Goal: Task Accomplishment & Management: Use online tool/utility

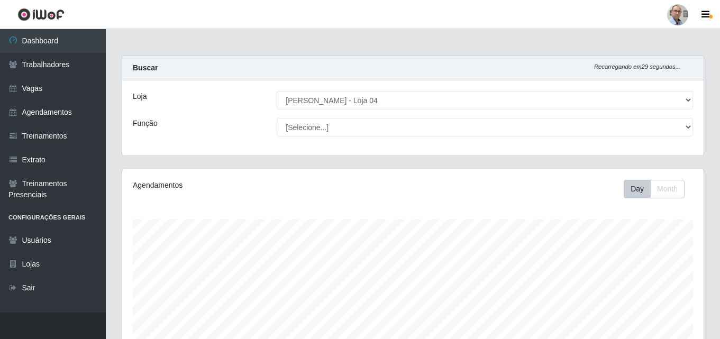
select select "251"
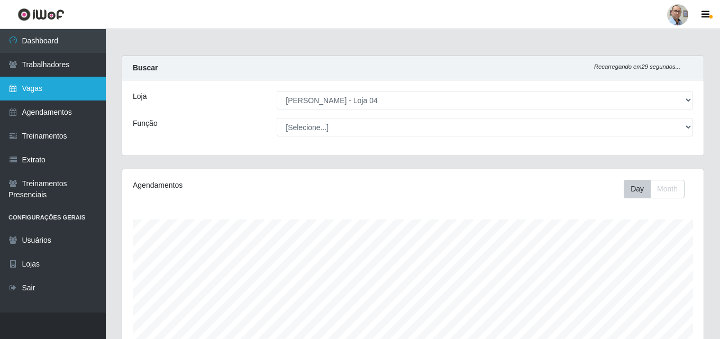
scroll to position [220, 582]
click at [38, 89] on link "Vagas" at bounding box center [53, 89] width 106 height 24
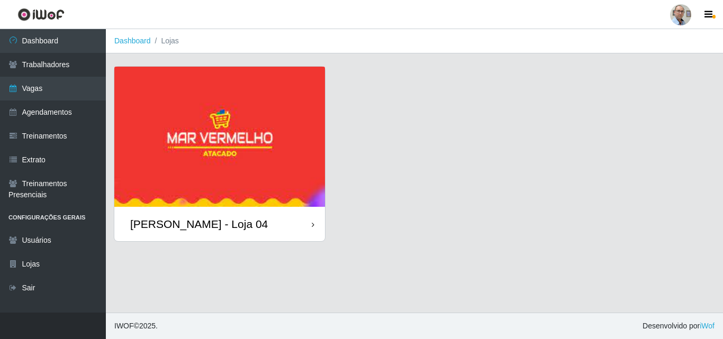
click at [174, 223] on div "[PERSON_NAME] - Loja 04" at bounding box center [199, 224] width 138 height 13
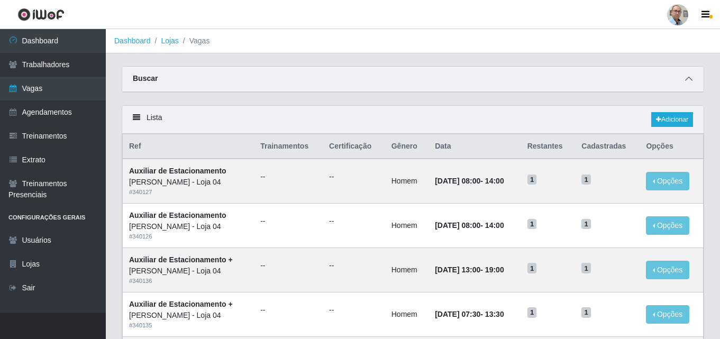
click at [690, 77] on icon at bounding box center [689, 78] width 7 height 7
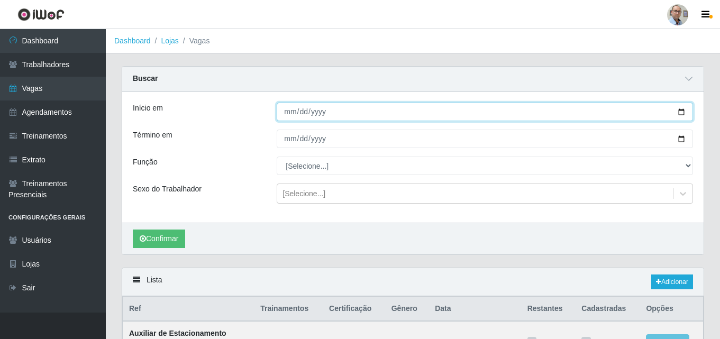
click at [685, 113] on input "Início em" at bounding box center [485, 112] width 417 height 19
click at [683, 112] on input "[DATE]" at bounding box center [485, 112] width 417 height 19
type input "[DATE]"
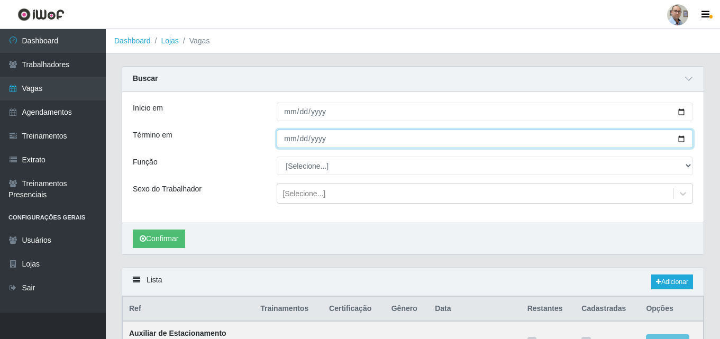
click at [681, 138] on input "Término em" at bounding box center [485, 139] width 417 height 19
type input "[DATE]"
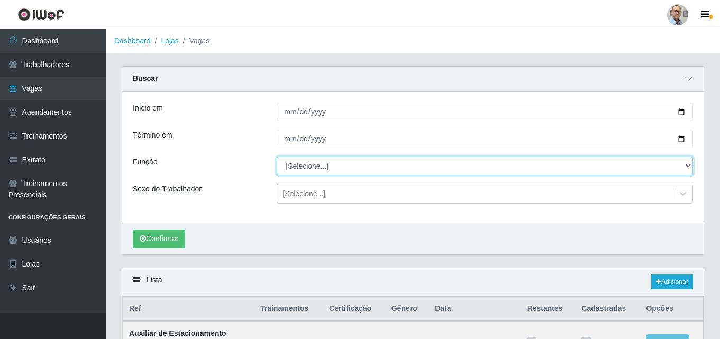
click at [302, 171] on select "[Selecione...] ASG ASG + ASG ++ Auxiliar de Depósito Auxiliar de Depósito + Aux…" at bounding box center [485, 166] width 417 height 19
select select "4"
click at [277, 157] on select "[Selecione...] ASG ASG + ASG ++ Auxiliar de Depósito Auxiliar de Depósito + Aux…" at bounding box center [485, 166] width 417 height 19
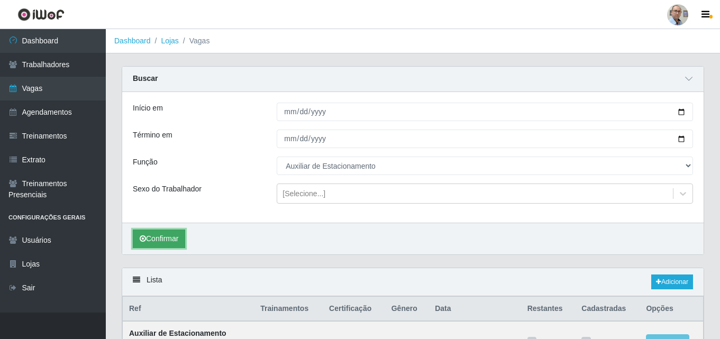
click at [163, 234] on button "Confirmar" at bounding box center [159, 239] width 52 height 19
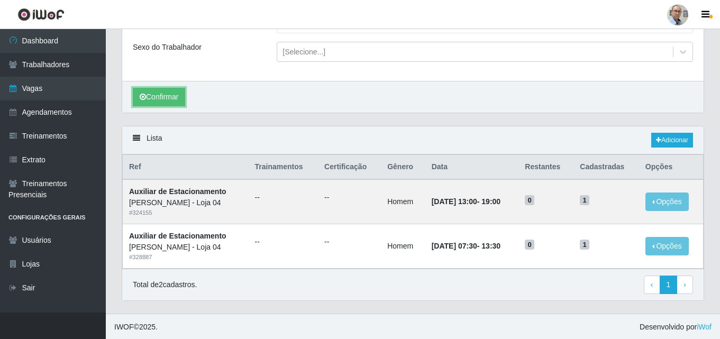
scroll to position [143, 0]
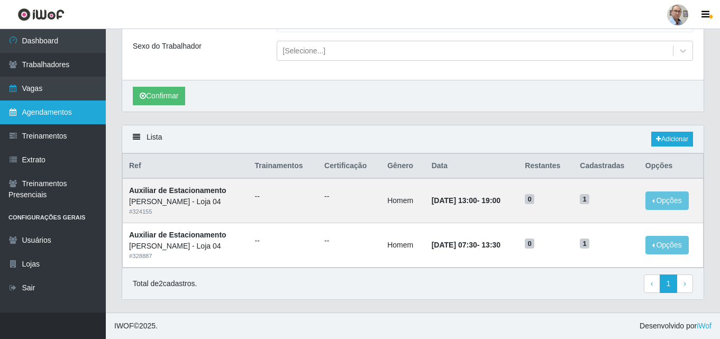
click at [35, 113] on link "Agendamentos" at bounding box center [53, 113] width 106 height 24
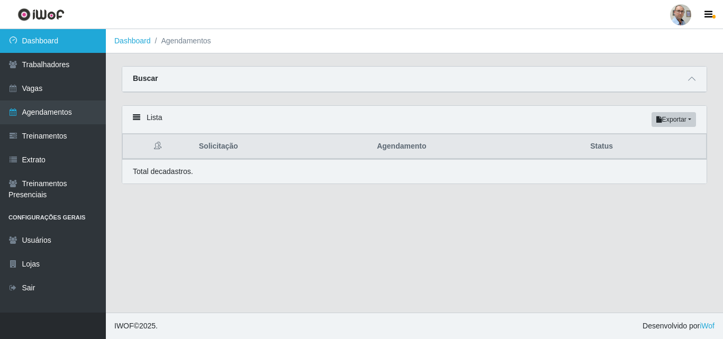
click at [42, 41] on link "Dashboard" at bounding box center [53, 41] width 106 height 24
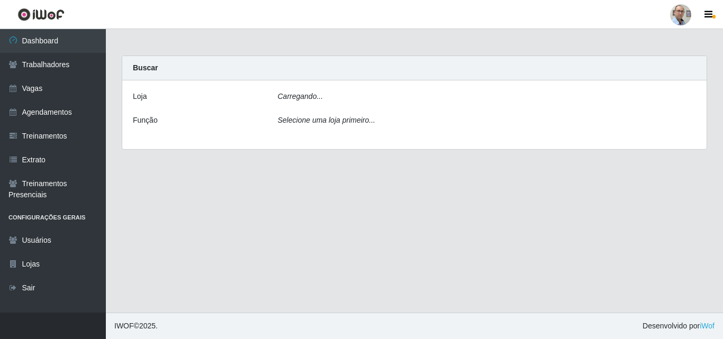
click at [318, 97] on icon "Carregando..." at bounding box center [301, 96] width 46 height 8
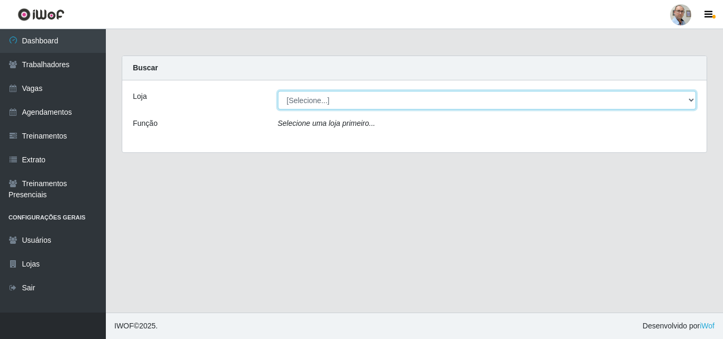
click at [353, 104] on select "[Selecione...] Mar Vermelho - Loja 04" at bounding box center [487, 100] width 419 height 19
select select "251"
click at [278, 91] on select "[Selecione...] Mar Vermelho - Loja 04" at bounding box center [487, 100] width 419 height 19
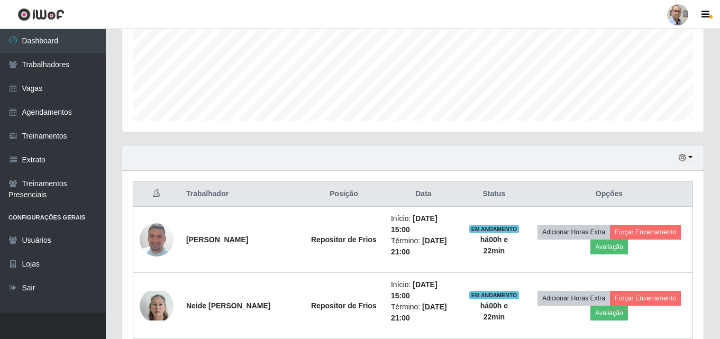
scroll to position [318, 0]
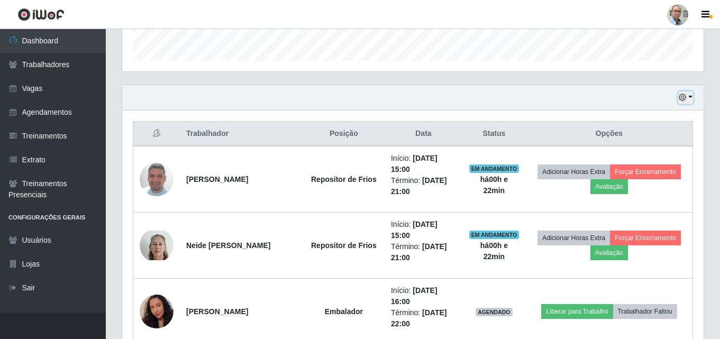
click at [692, 98] on button "button" at bounding box center [686, 98] width 15 height 12
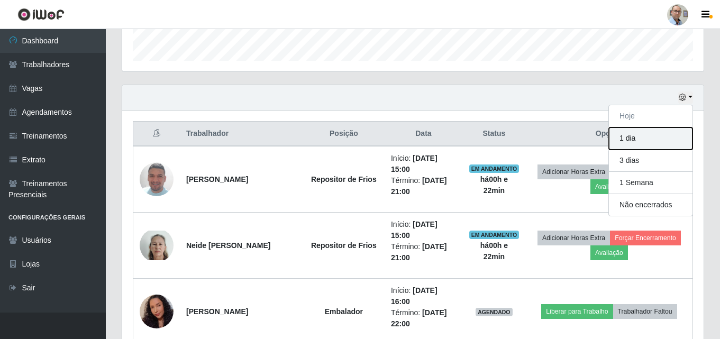
click at [633, 138] on button "1 dia" at bounding box center [651, 139] width 84 height 22
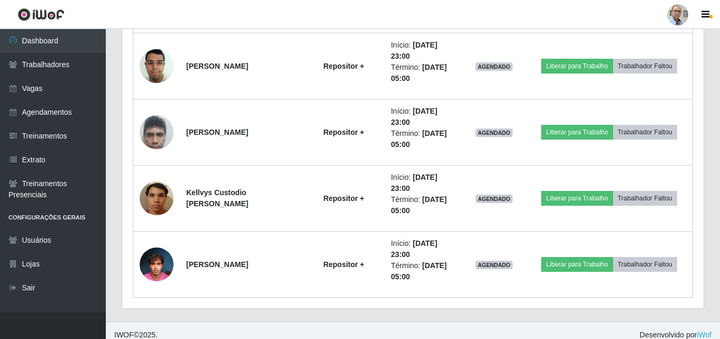
scroll to position [2028, 0]
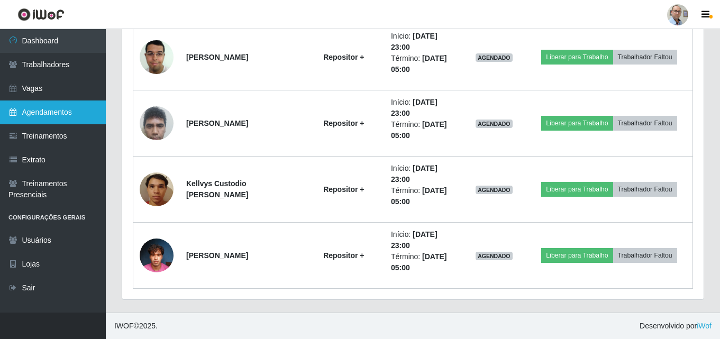
click at [47, 109] on link "Agendamentos" at bounding box center [53, 113] width 106 height 24
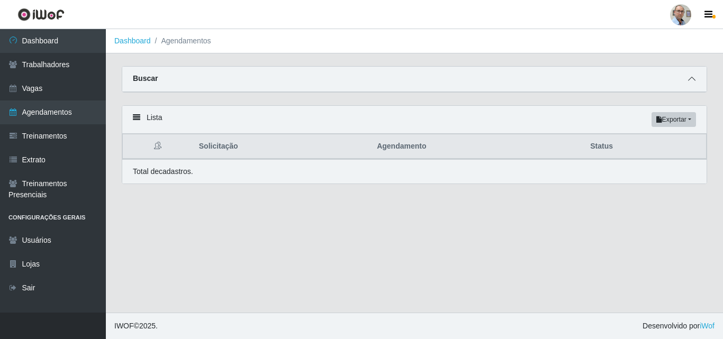
click at [690, 78] on icon at bounding box center [691, 78] width 7 height 7
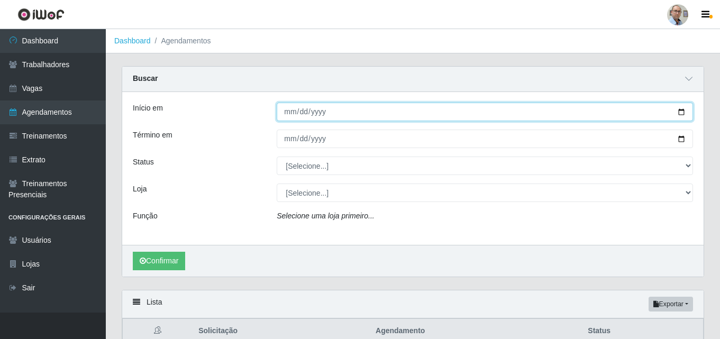
click at [681, 111] on input "Início em" at bounding box center [485, 112] width 417 height 19
type input "[DATE]"
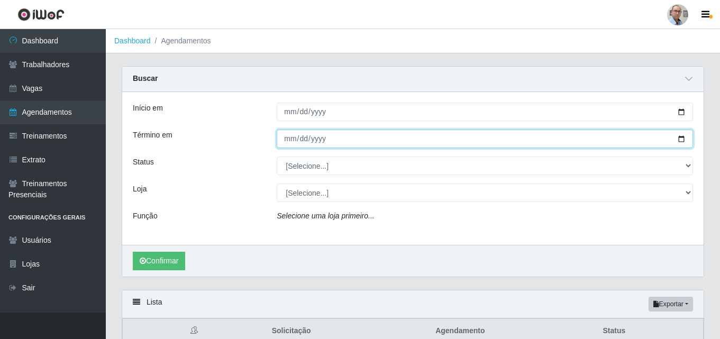
click at [681, 142] on input "Término em" at bounding box center [485, 139] width 417 height 19
type input "[DATE]"
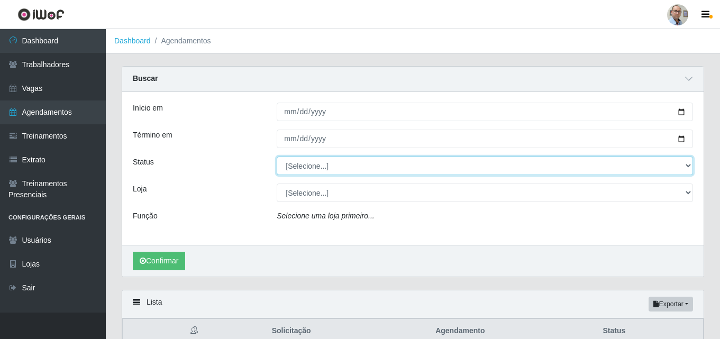
click at [313, 168] on select "[Selecione...] AGENDADO AGUARDANDO LIBERAR EM ANDAMENTO EM REVISÃO FINALIZADO C…" at bounding box center [485, 166] width 417 height 19
select select "AGENDADO"
click at [277, 157] on select "[Selecione...] AGENDADO AGUARDANDO LIBERAR EM ANDAMENTO EM REVISÃO FINALIZADO C…" at bounding box center [485, 166] width 417 height 19
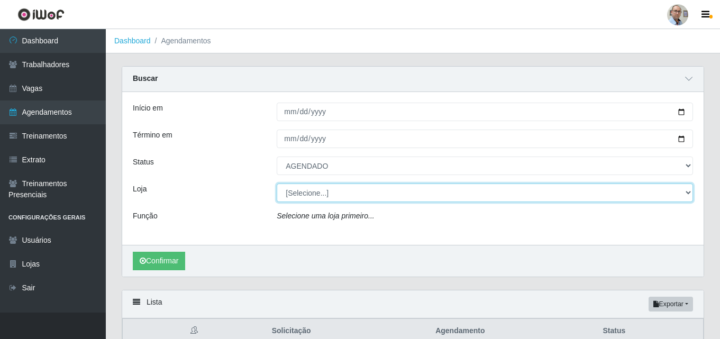
click at [308, 194] on select "[Selecione...] Mar Vermelho - Loja 04" at bounding box center [485, 193] width 417 height 19
select select "251"
click at [277, 184] on select "[Selecione...] Mar Vermelho - Loja 04" at bounding box center [485, 193] width 417 height 19
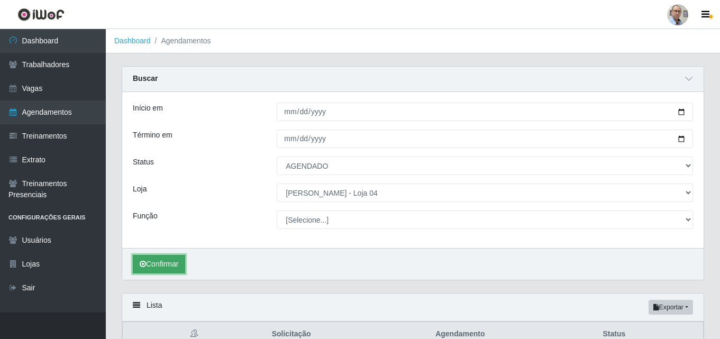
click at [156, 269] on button "Confirmar" at bounding box center [159, 264] width 52 height 19
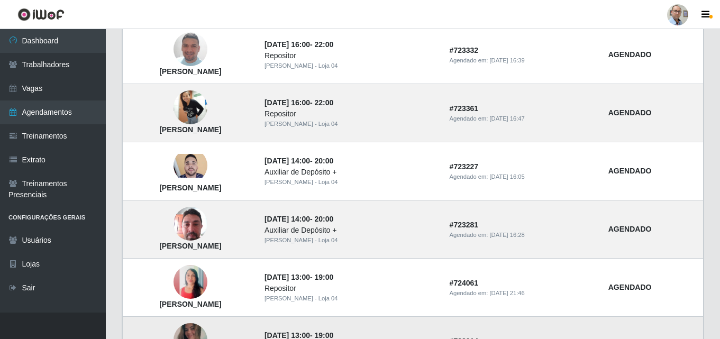
scroll to position [443, 0]
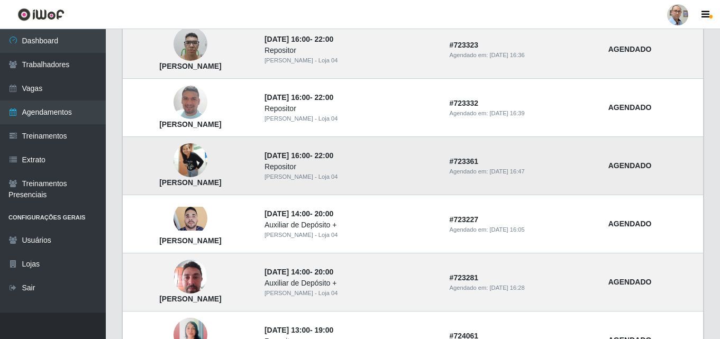
click at [208, 154] on img at bounding box center [191, 161] width 34 height 78
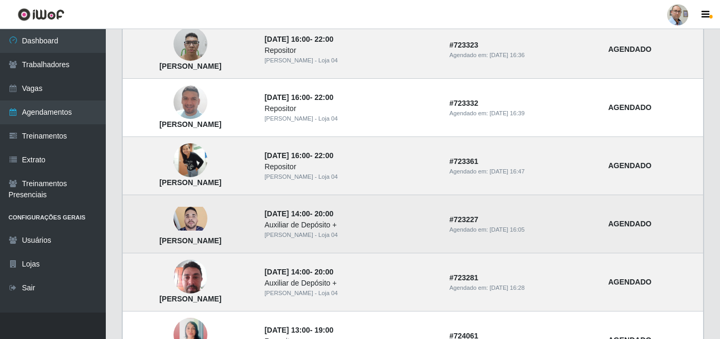
click at [208, 222] on img at bounding box center [191, 218] width 34 height 23
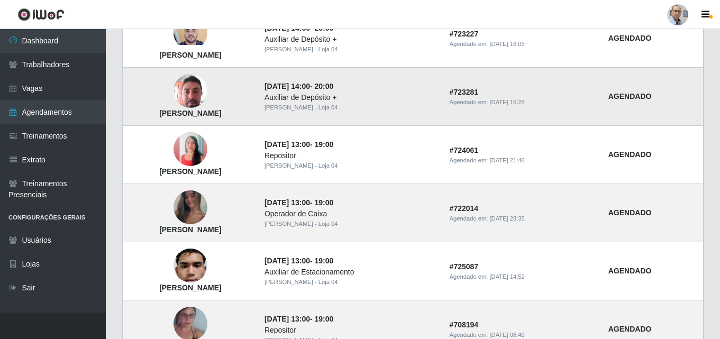
scroll to position [655, 0]
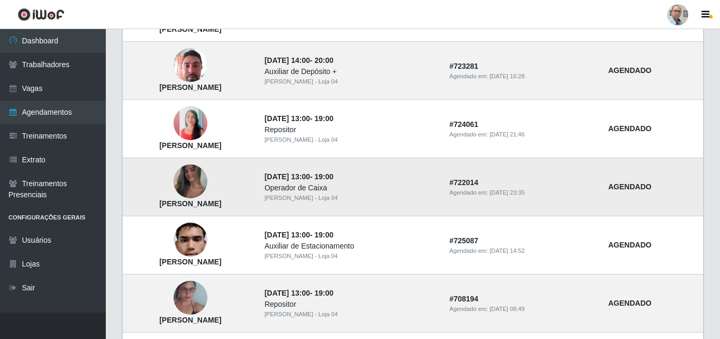
click at [208, 173] on img at bounding box center [191, 181] width 34 height 75
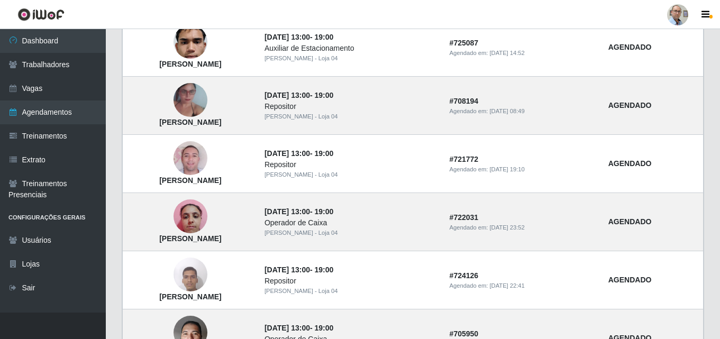
scroll to position [867, 0]
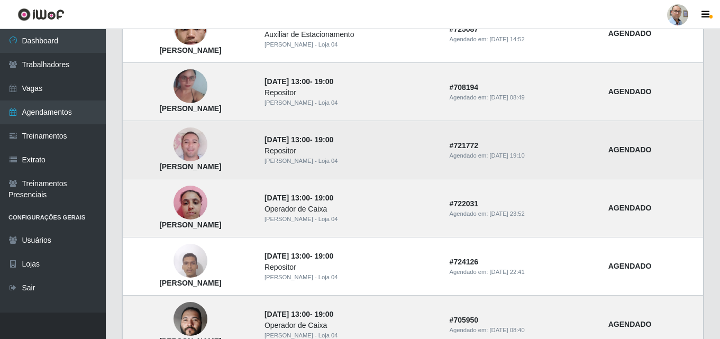
click at [208, 141] on img at bounding box center [191, 145] width 34 height 60
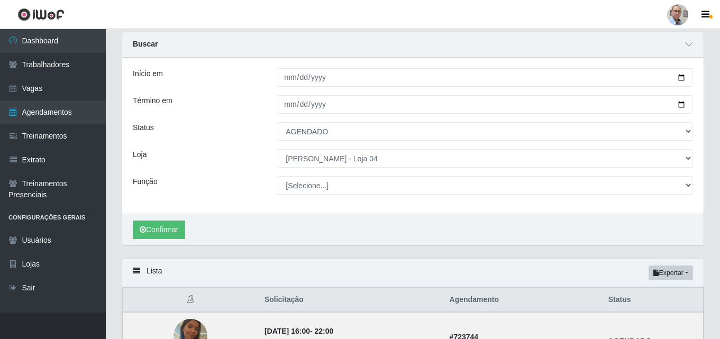
scroll to position [53, 0]
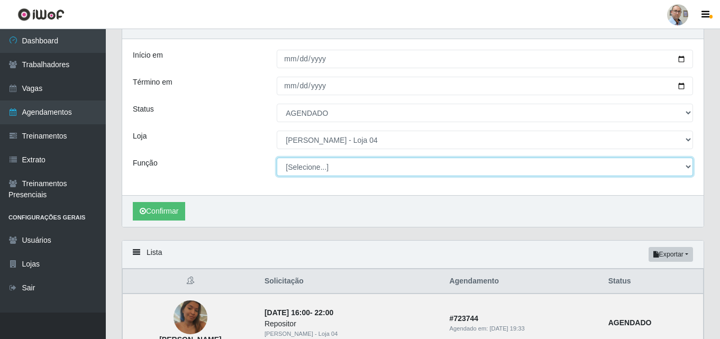
click at [324, 167] on select "[Selecione...] ASG ASG + ASG ++ Auxiliar de Depósito Auxiliar de Depósito + Aux…" at bounding box center [485, 167] width 417 height 19
select select "4"
click at [277, 158] on select "[Selecione...] ASG ASG + ASG ++ Auxiliar de Depósito Auxiliar de Depósito + Aux…" at bounding box center [485, 167] width 417 height 19
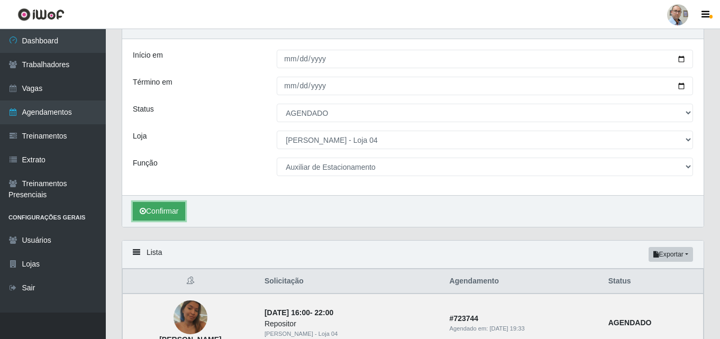
click at [164, 213] on button "Confirmar" at bounding box center [159, 211] width 52 height 19
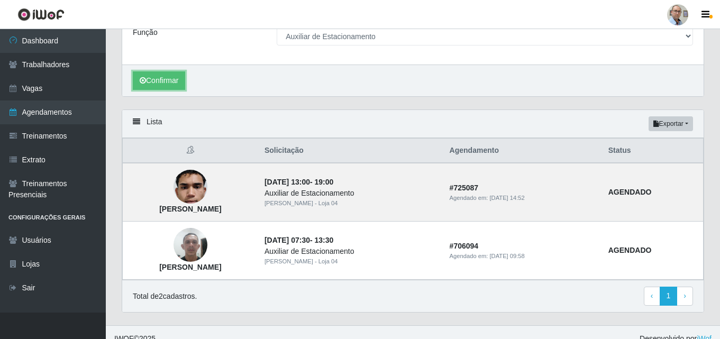
scroll to position [197, 0]
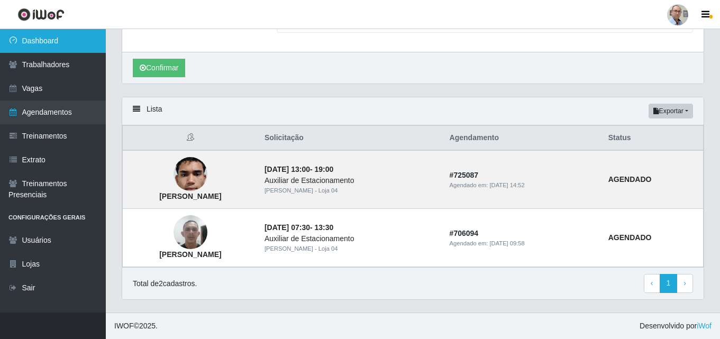
click at [40, 31] on link "Dashboard" at bounding box center [53, 41] width 106 height 24
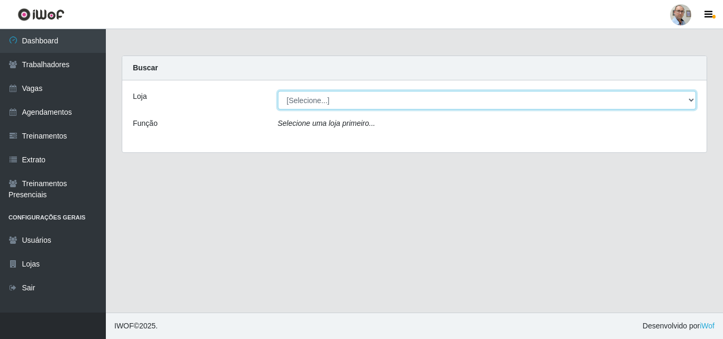
click at [329, 101] on select "[Selecione...] Mar Vermelho - Loja 04" at bounding box center [487, 100] width 419 height 19
select select "251"
click at [278, 91] on select "[Selecione...] Mar Vermelho - Loja 04" at bounding box center [487, 100] width 419 height 19
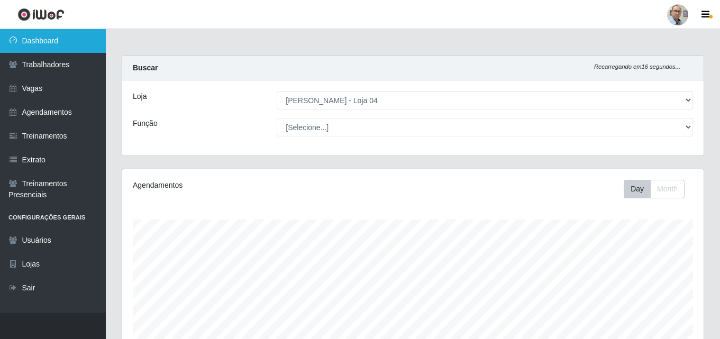
click at [41, 37] on link "Dashboard" at bounding box center [53, 41] width 106 height 24
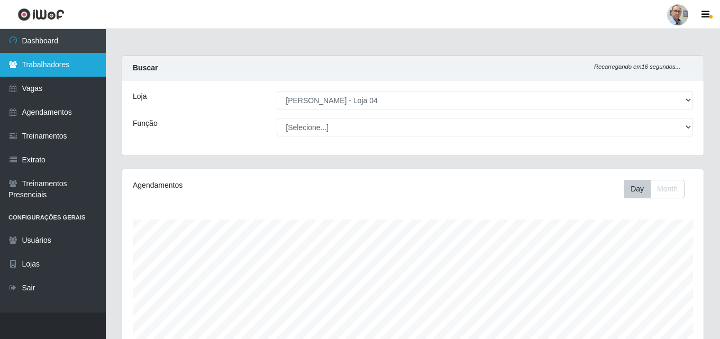
click at [43, 70] on link "Trabalhadores" at bounding box center [53, 65] width 106 height 24
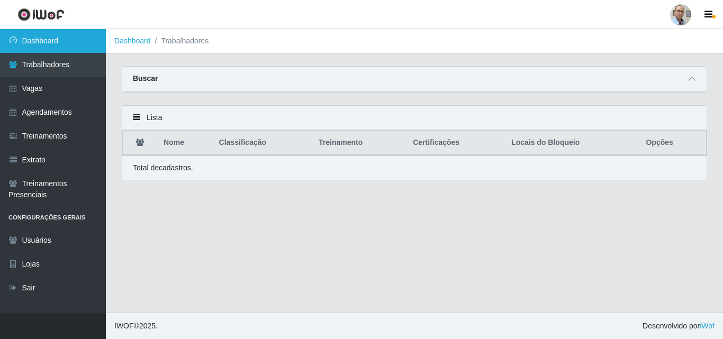
click at [37, 43] on link "Dashboard" at bounding box center [53, 41] width 106 height 24
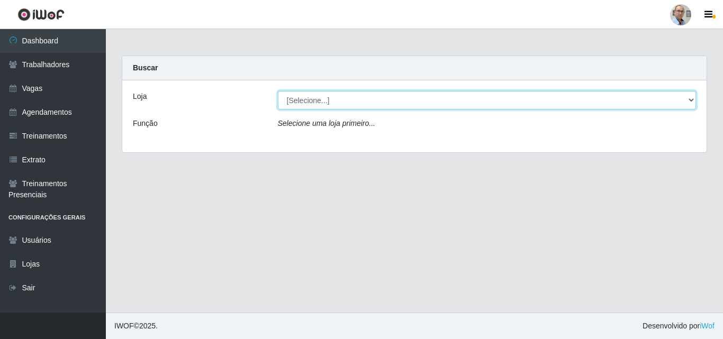
click at [322, 105] on select "[Selecione...] Mar Vermelho - Loja 04" at bounding box center [487, 100] width 419 height 19
select select "251"
click at [278, 91] on select "[Selecione...] Mar Vermelho - Loja 04" at bounding box center [487, 100] width 419 height 19
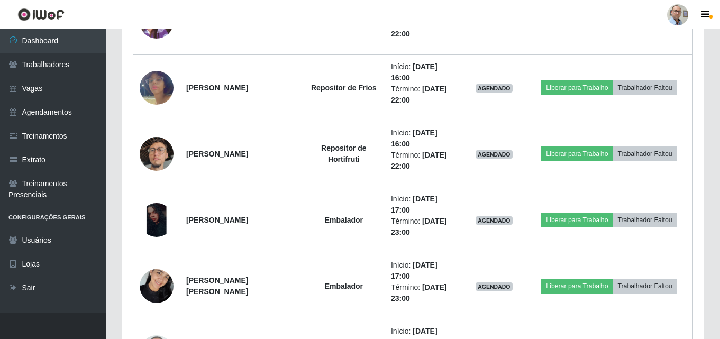
scroll to position [1270, 0]
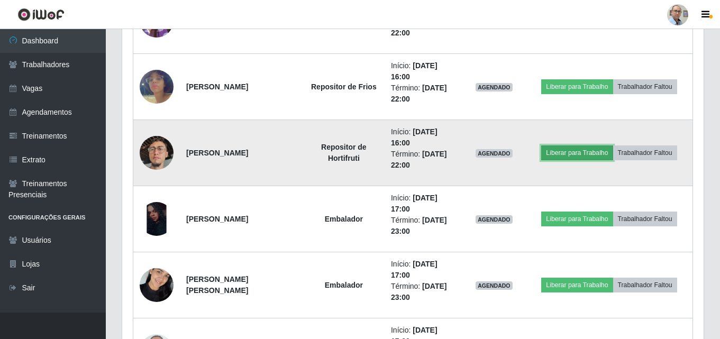
click at [578, 159] on button "Liberar para Trabalho" at bounding box center [577, 153] width 71 height 15
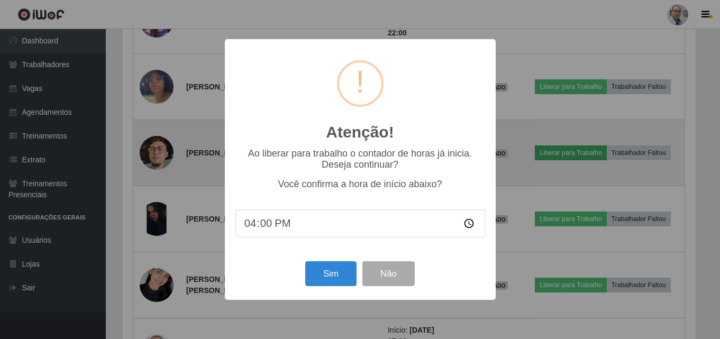
scroll to position [220, 576]
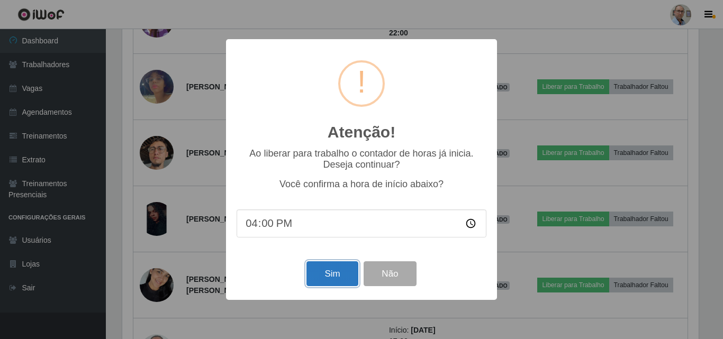
click at [326, 278] on button "Sim" at bounding box center [331, 274] width 51 height 25
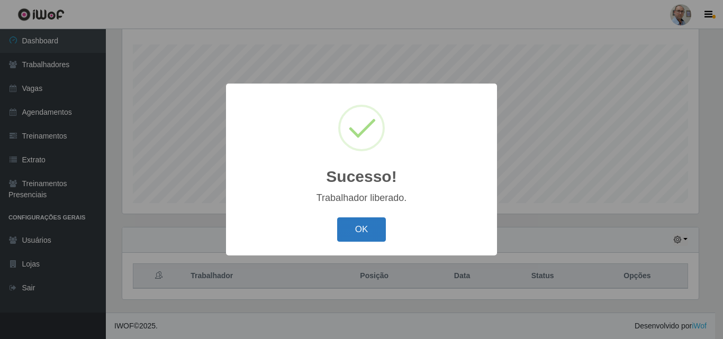
click at [351, 231] on button "OK" at bounding box center [361, 230] width 49 height 25
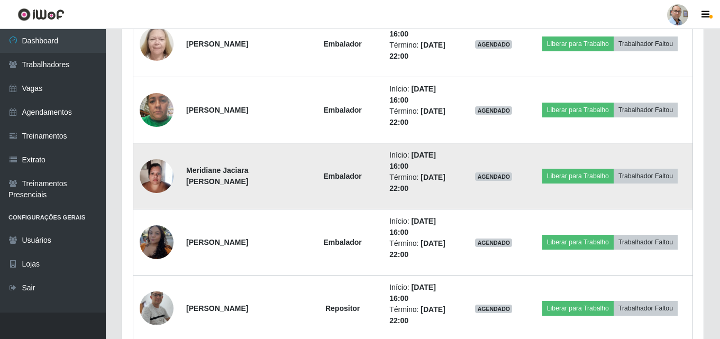
scroll to position [758, 0]
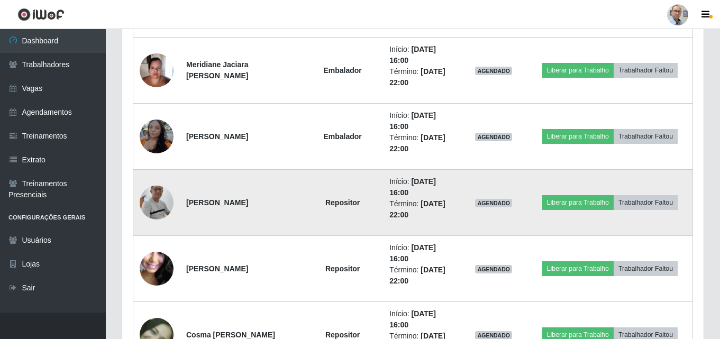
click at [146, 195] on img at bounding box center [157, 202] width 34 height 77
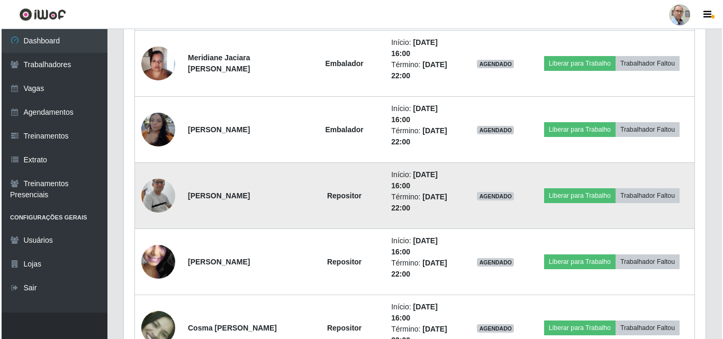
scroll to position [810, 0]
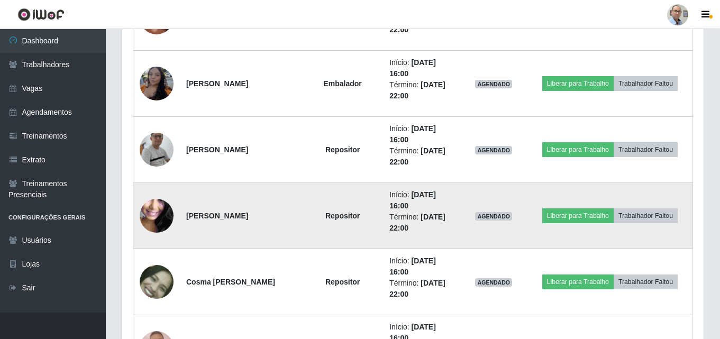
click at [157, 218] on img at bounding box center [157, 216] width 34 height 76
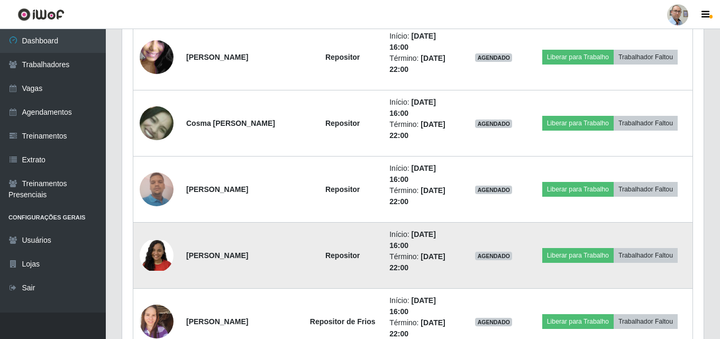
scroll to position [0, 0]
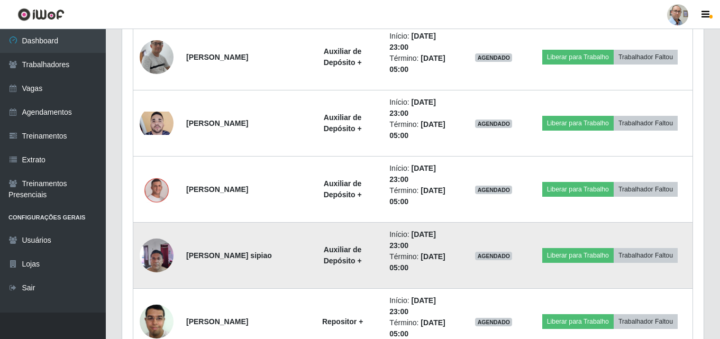
click at [156, 256] on img at bounding box center [157, 255] width 34 height 45
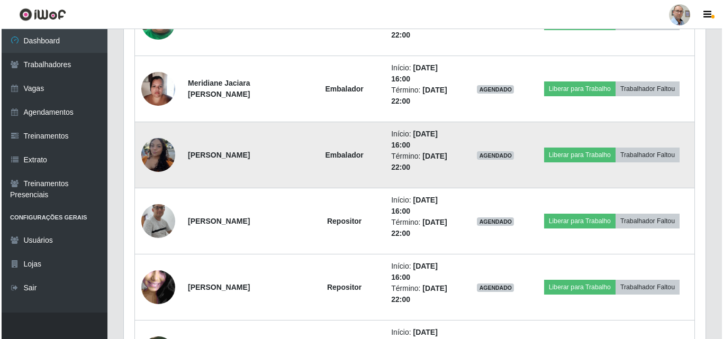
scroll to position [758, 0]
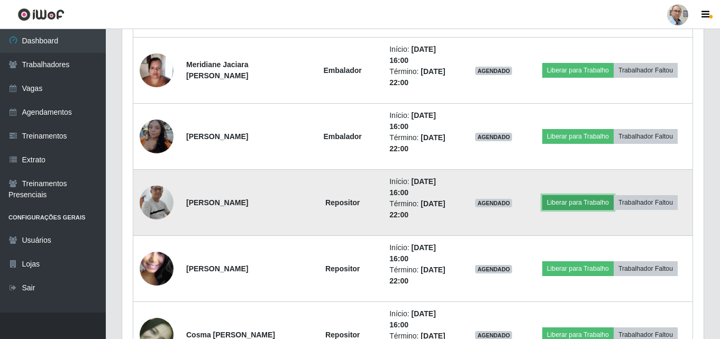
click at [576, 205] on button "Liberar para Trabalho" at bounding box center [578, 202] width 71 height 15
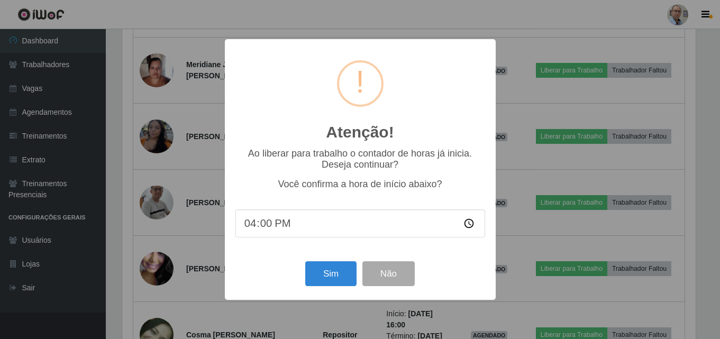
scroll to position [220, 576]
click at [322, 276] on button "Sim" at bounding box center [331, 274] width 51 height 25
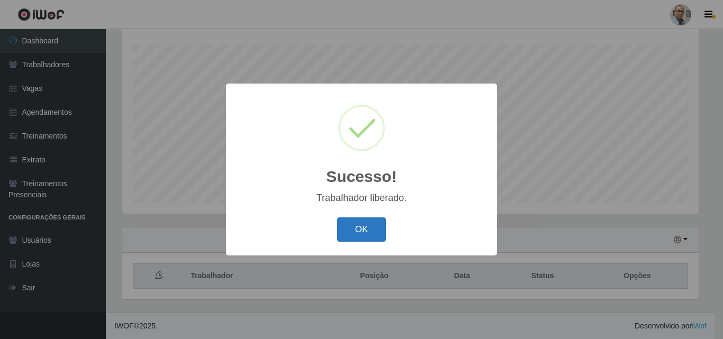
click at [359, 233] on button "OK" at bounding box center [361, 230] width 49 height 25
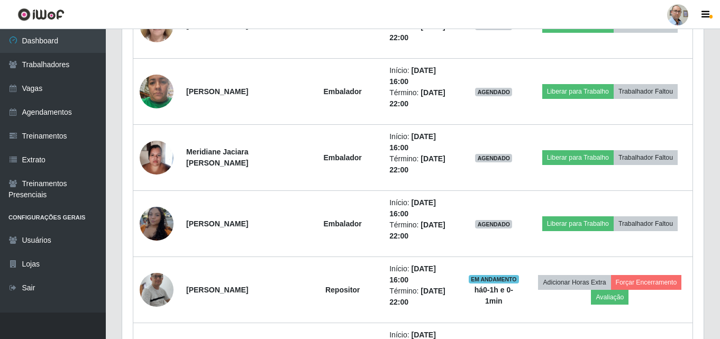
scroll to position [652, 0]
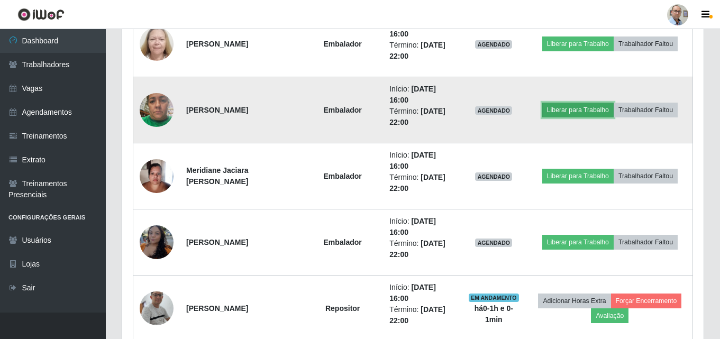
click at [581, 108] on button "Liberar para Trabalho" at bounding box center [578, 110] width 71 height 15
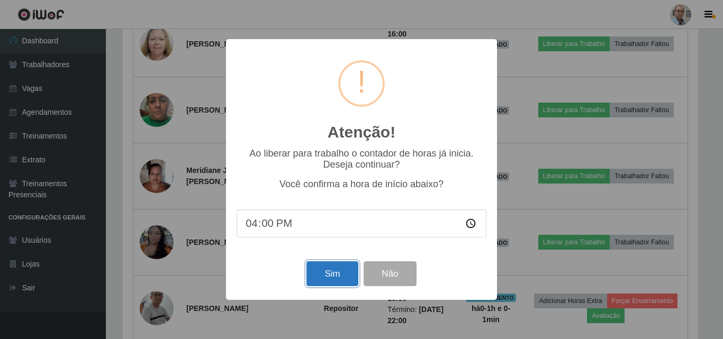
click at [322, 286] on button "Sim" at bounding box center [331, 274] width 51 height 25
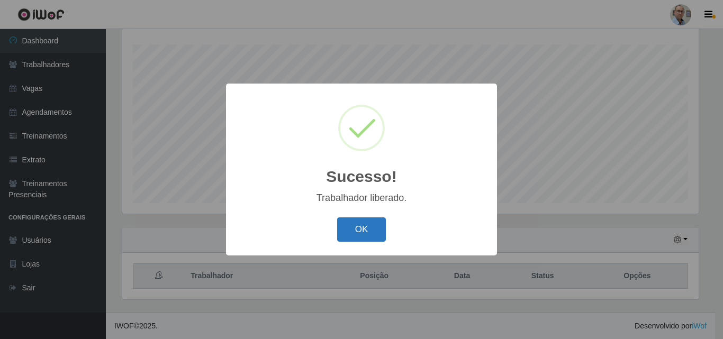
click at [357, 234] on button "OK" at bounding box center [361, 230] width 49 height 25
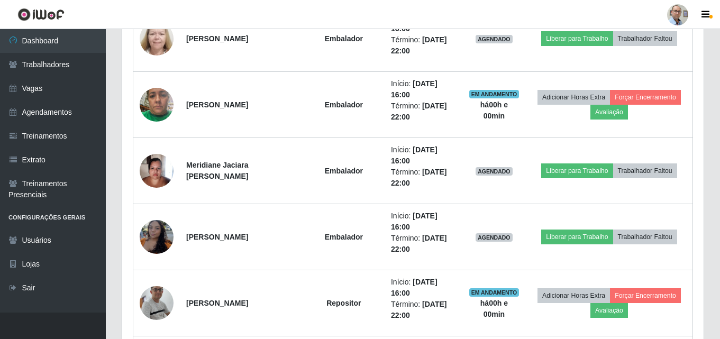
scroll to position [652, 0]
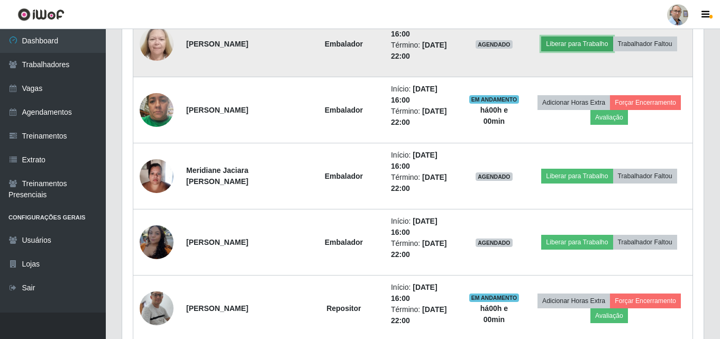
click at [584, 44] on button "Liberar para Trabalho" at bounding box center [577, 44] width 71 height 15
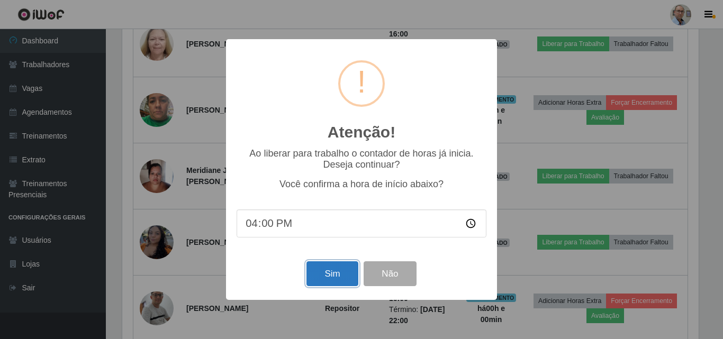
click at [326, 286] on button "Sim" at bounding box center [331, 274] width 51 height 25
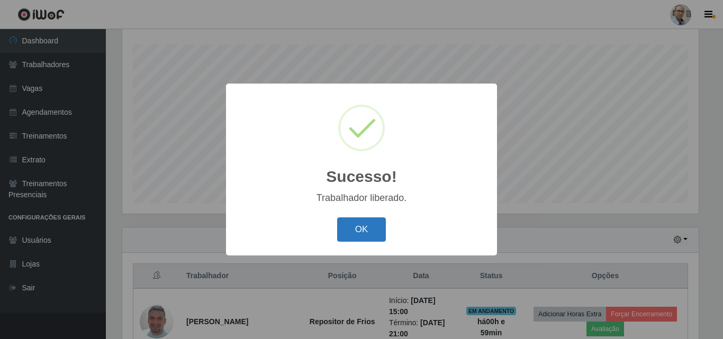
click at [364, 232] on button "OK" at bounding box center [361, 230] width 49 height 25
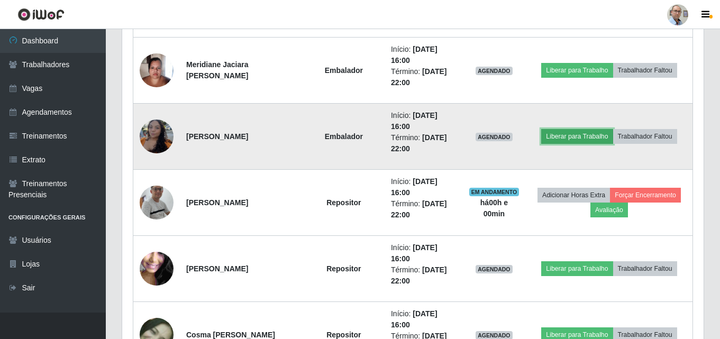
click at [582, 138] on button "Liberar para Trabalho" at bounding box center [577, 136] width 71 height 15
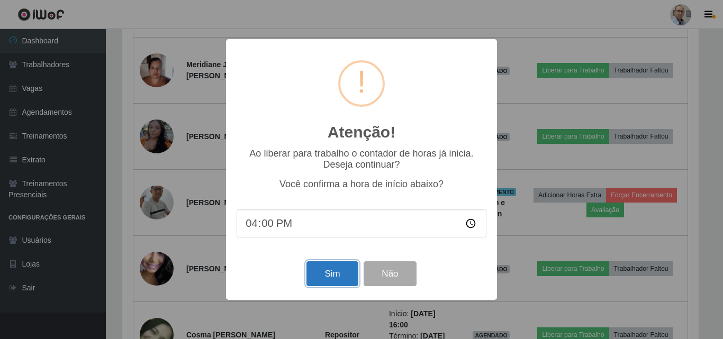
click at [327, 274] on button "Sim" at bounding box center [331, 274] width 51 height 25
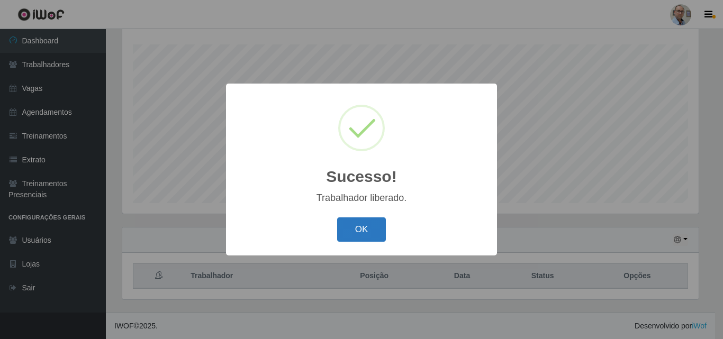
click at [353, 230] on button "OK" at bounding box center [361, 230] width 49 height 25
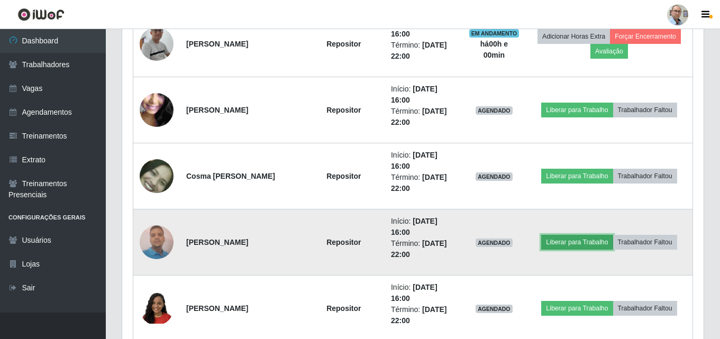
click at [574, 241] on button "Liberar para Trabalho" at bounding box center [577, 242] width 71 height 15
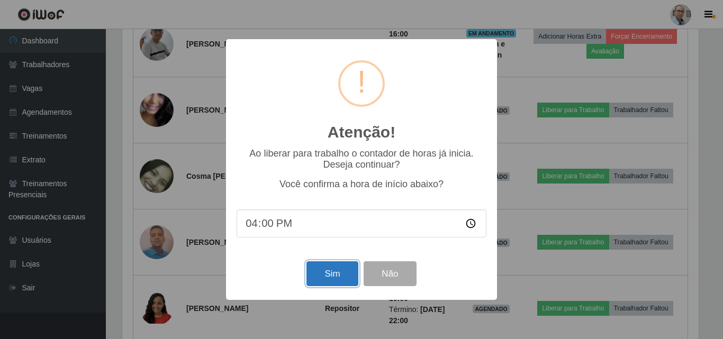
click at [315, 284] on button "Sim" at bounding box center [331, 274] width 51 height 25
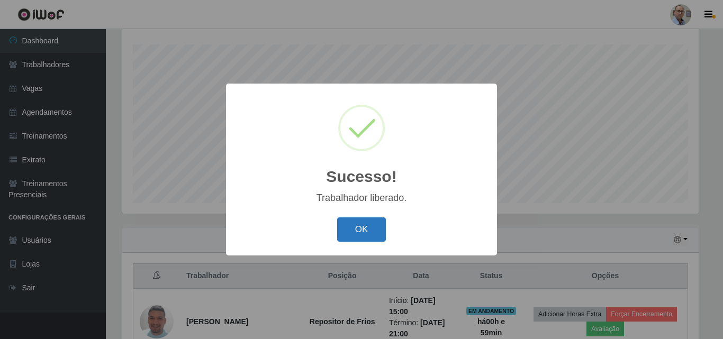
click at [363, 224] on button "OK" at bounding box center [361, 230] width 49 height 25
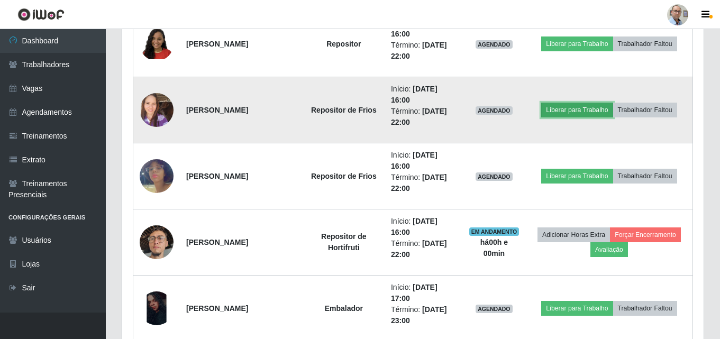
click at [574, 109] on button "Liberar para Trabalho" at bounding box center [577, 110] width 71 height 15
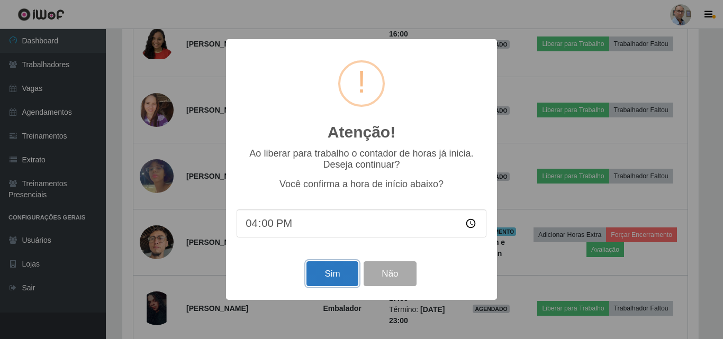
click at [326, 275] on button "Sim" at bounding box center [331, 274] width 51 height 25
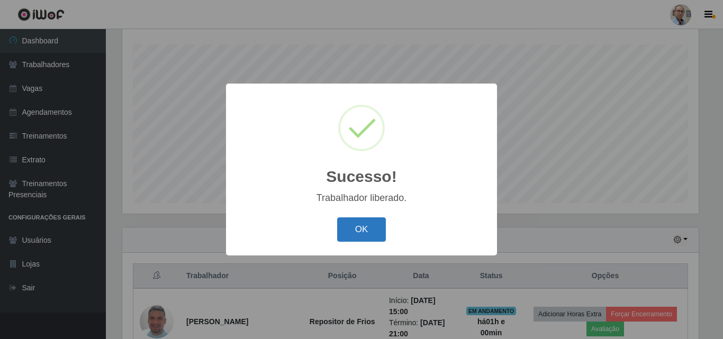
click at [361, 229] on button "OK" at bounding box center [361, 230] width 49 height 25
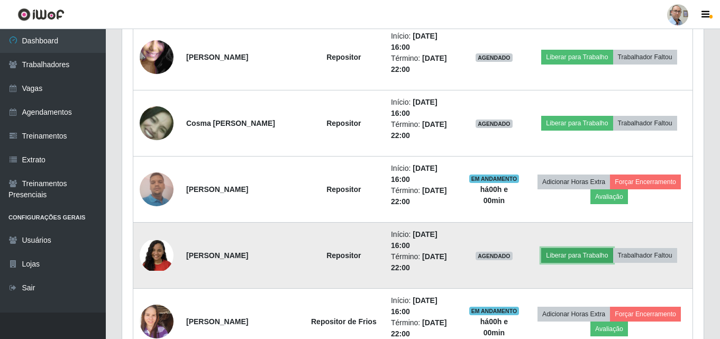
click at [580, 255] on button "Liberar para Trabalho" at bounding box center [577, 255] width 71 height 15
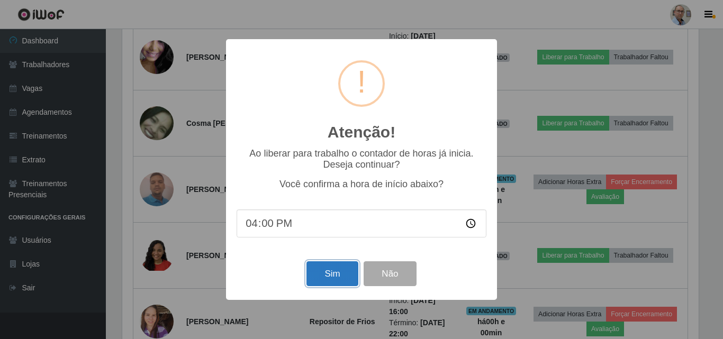
click at [323, 274] on button "Sim" at bounding box center [331, 274] width 51 height 25
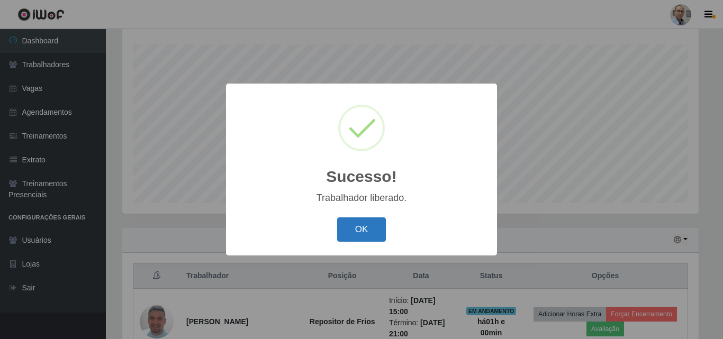
click at [367, 225] on button "OK" at bounding box center [361, 230] width 49 height 25
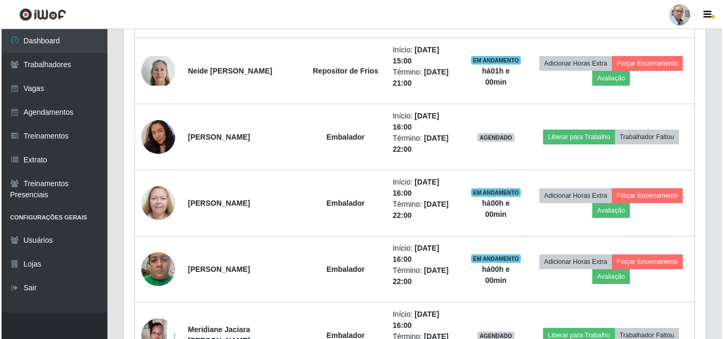
scroll to position [493, 0]
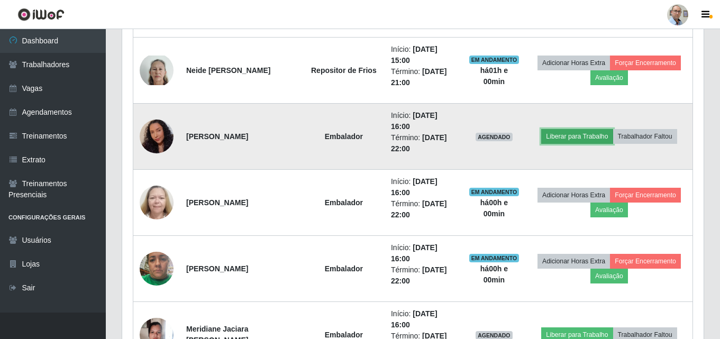
click at [567, 137] on button "Liberar para Trabalho" at bounding box center [577, 136] width 71 height 15
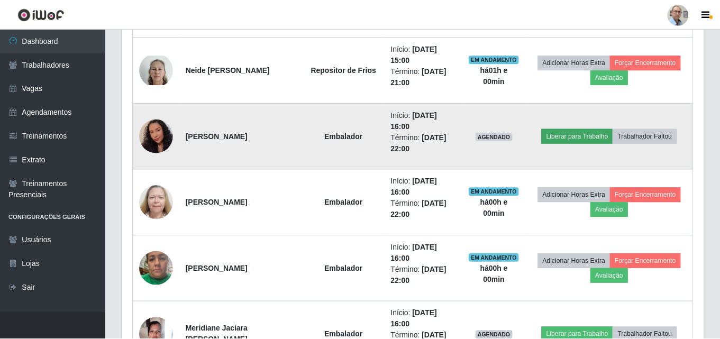
scroll to position [220, 576]
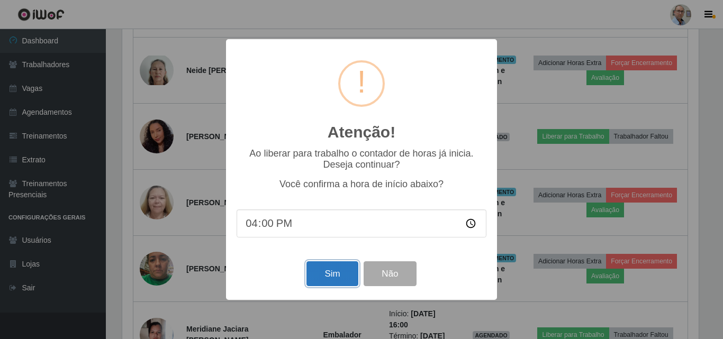
click at [332, 277] on button "Sim" at bounding box center [331, 274] width 51 height 25
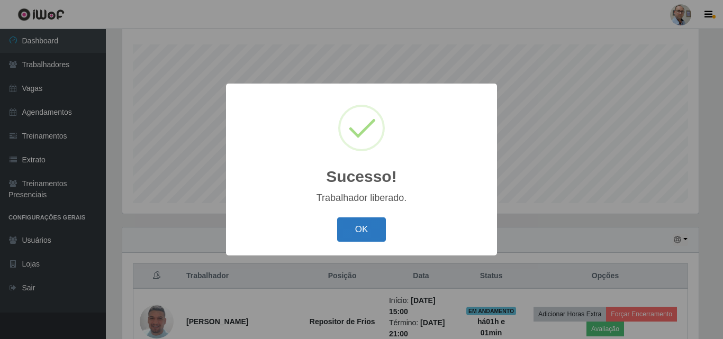
click at [366, 228] on button "OK" at bounding box center [361, 230] width 49 height 25
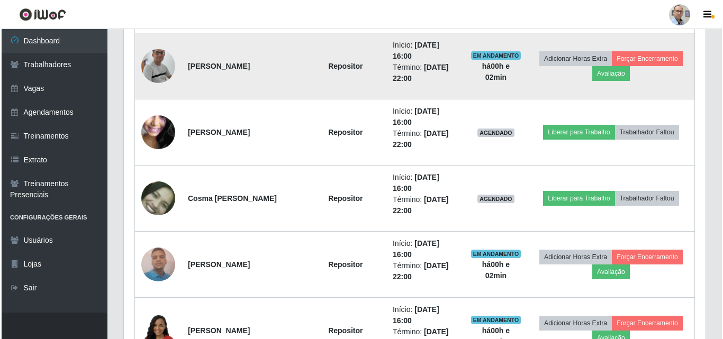
scroll to position [916, 0]
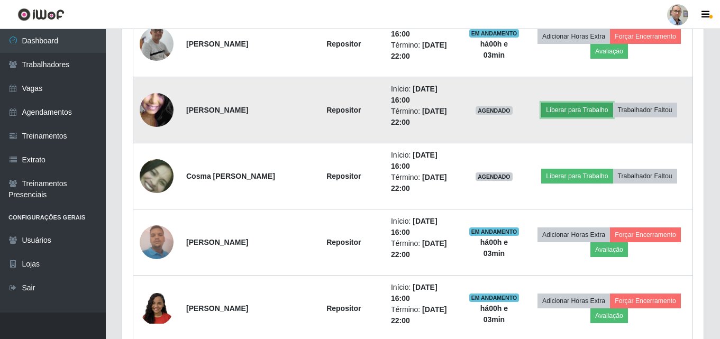
click at [581, 109] on button "Liberar para Trabalho" at bounding box center [577, 110] width 71 height 15
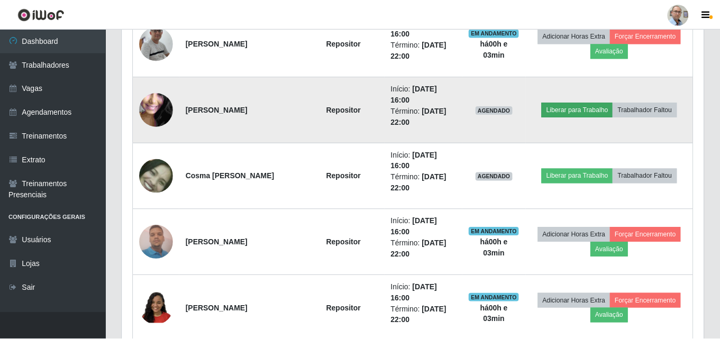
scroll to position [220, 576]
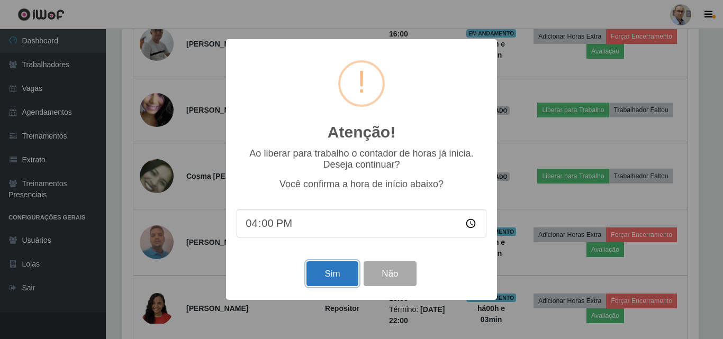
click at [330, 273] on button "Sim" at bounding box center [331, 274] width 51 height 25
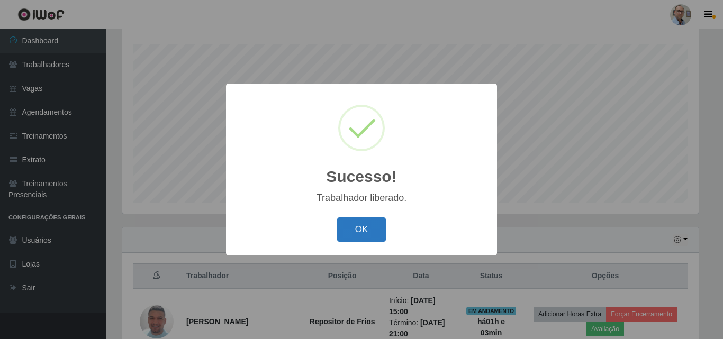
click at [359, 232] on button "OK" at bounding box center [361, 230] width 49 height 25
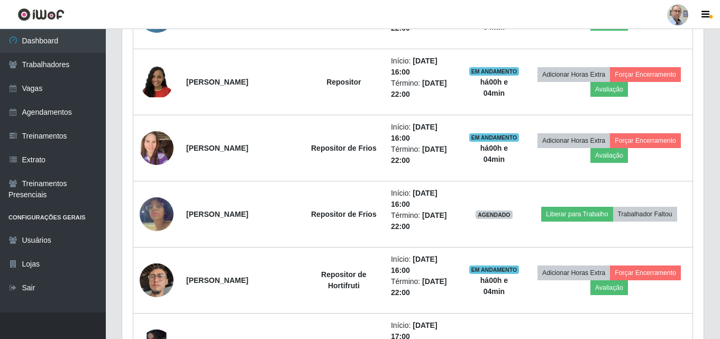
scroll to position [1181, 0]
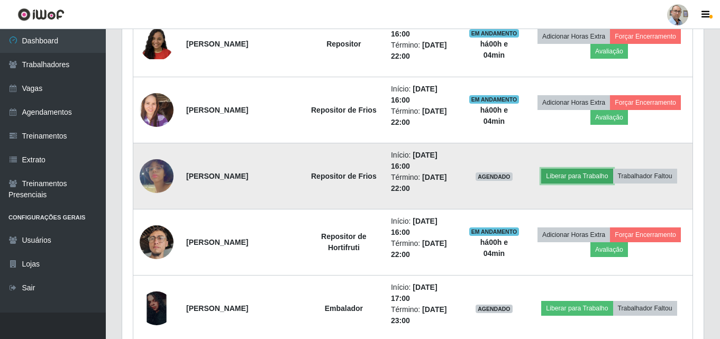
click at [572, 173] on button "Liberar para Trabalho" at bounding box center [577, 176] width 71 height 15
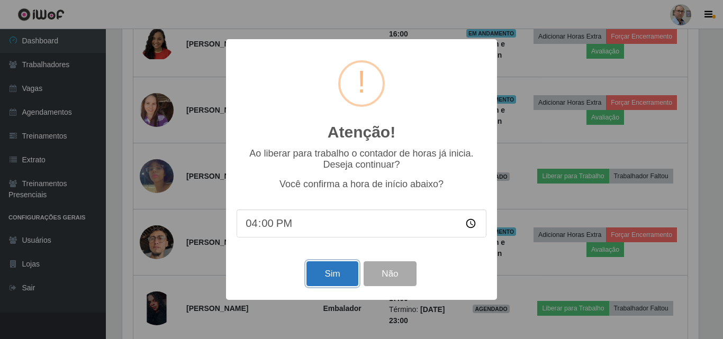
click at [320, 275] on button "Sim" at bounding box center [331, 274] width 51 height 25
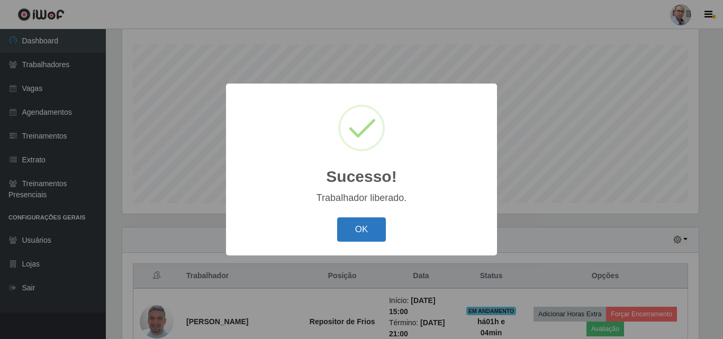
click at [360, 233] on button "OK" at bounding box center [361, 230] width 49 height 25
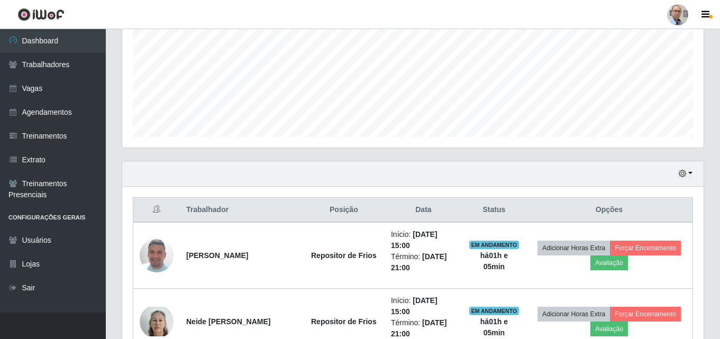
scroll to position [334, 0]
